Goal: Navigation & Orientation: Find specific page/section

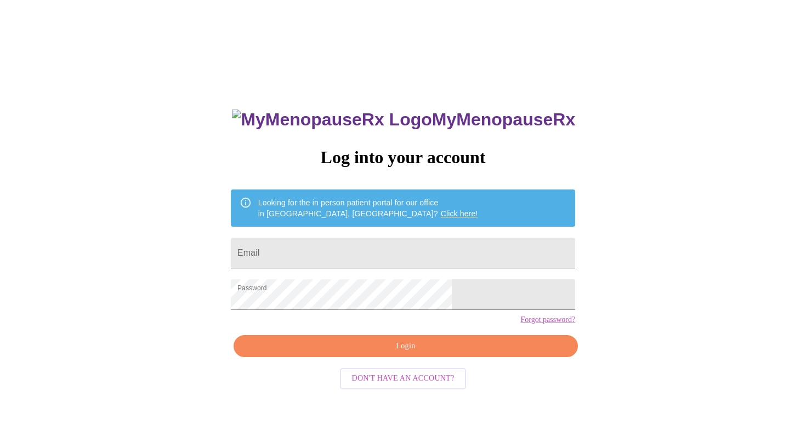
click at [338, 254] on input "Email" at bounding box center [403, 253] width 344 height 31
type input "[EMAIL_ADDRESS][DOMAIN_NAME]"
click at [402, 354] on span "Login" at bounding box center [405, 347] width 319 height 14
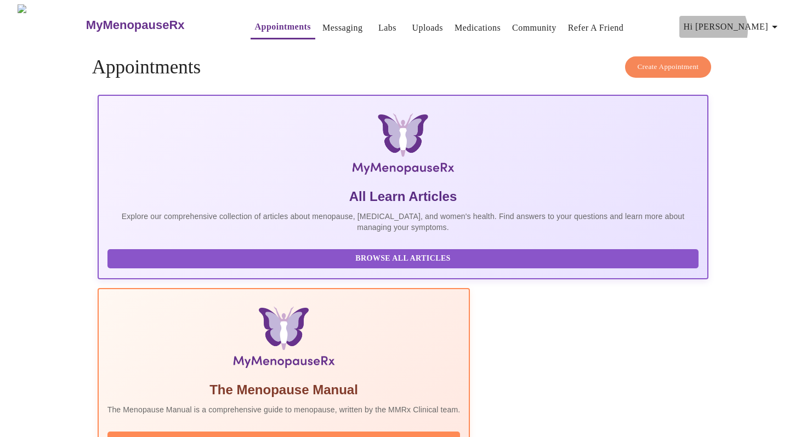
click at [753, 26] on span "Hi [PERSON_NAME]" at bounding box center [732, 26] width 98 height 15
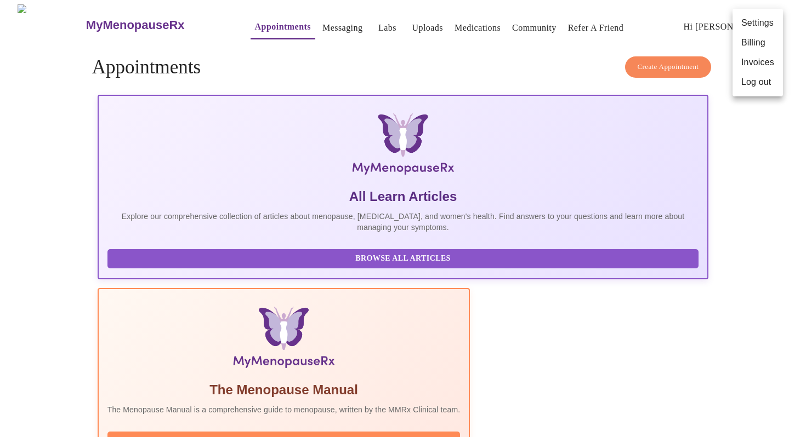
click at [759, 47] on li "Billing" at bounding box center [757, 43] width 50 height 20
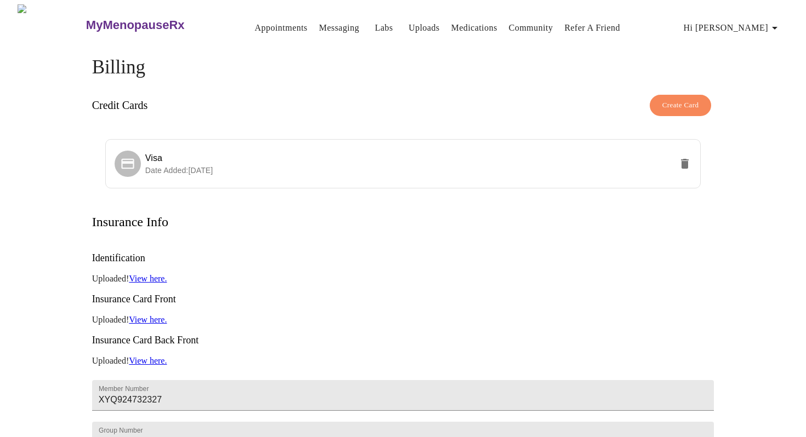
click at [408, 25] on link "Uploads" at bounding box center [423, 27] width 31 height 15
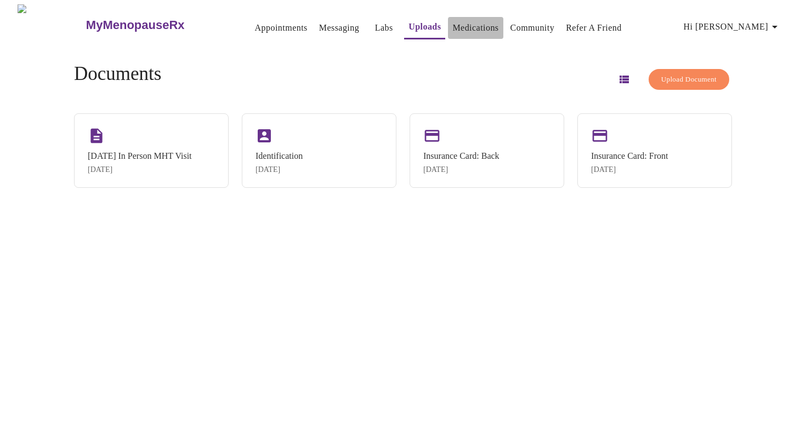
click at [457, 24] on link "Medications" at bounding box center [475, 27] width 46 height 15
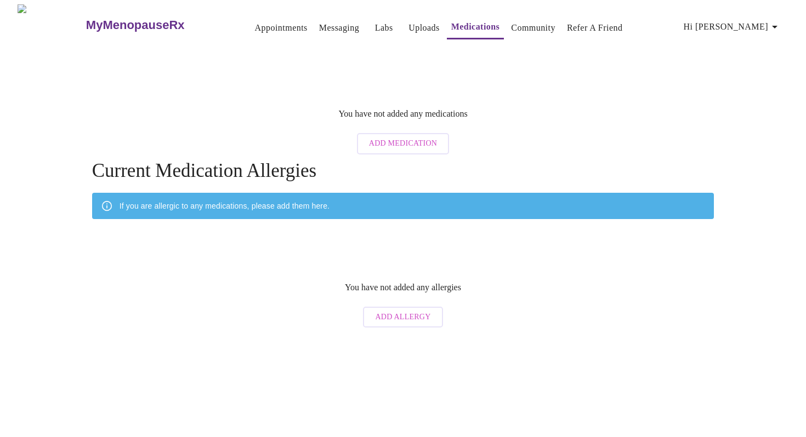
click at [519, 25] on link "Community" at bounding box center [533, 27] width 44 height 15
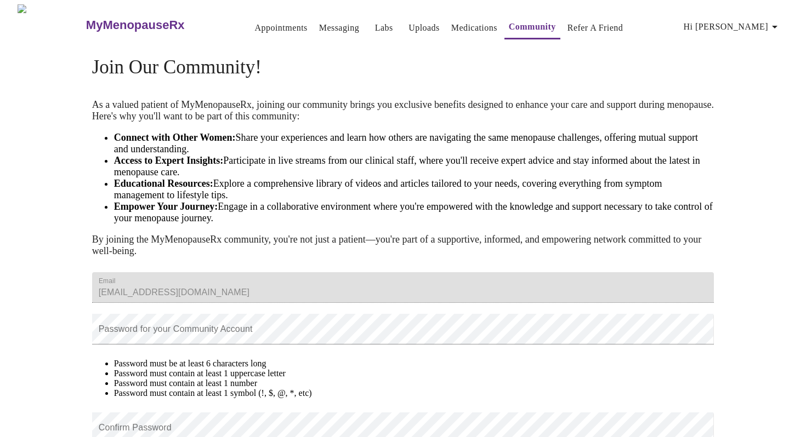
click at [767, 19] on span "Hi [PERSON_NAME]" at bounding box center [732, 26] width 98 height 15
click at [751, 61] on li "Invoices" at bounding box center [757, 63] width 50 height 20
